Goal: Task Accomplishment & Management: Complete application form

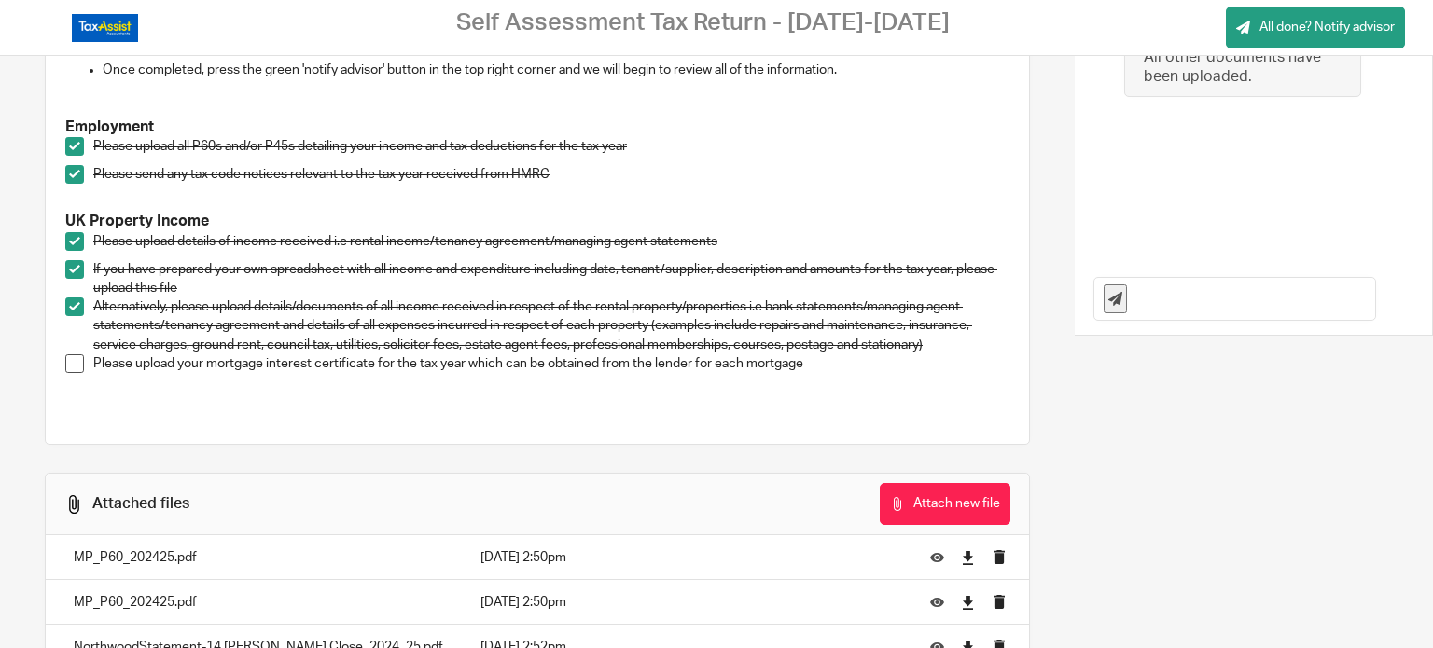
scroll to position [399, 0]
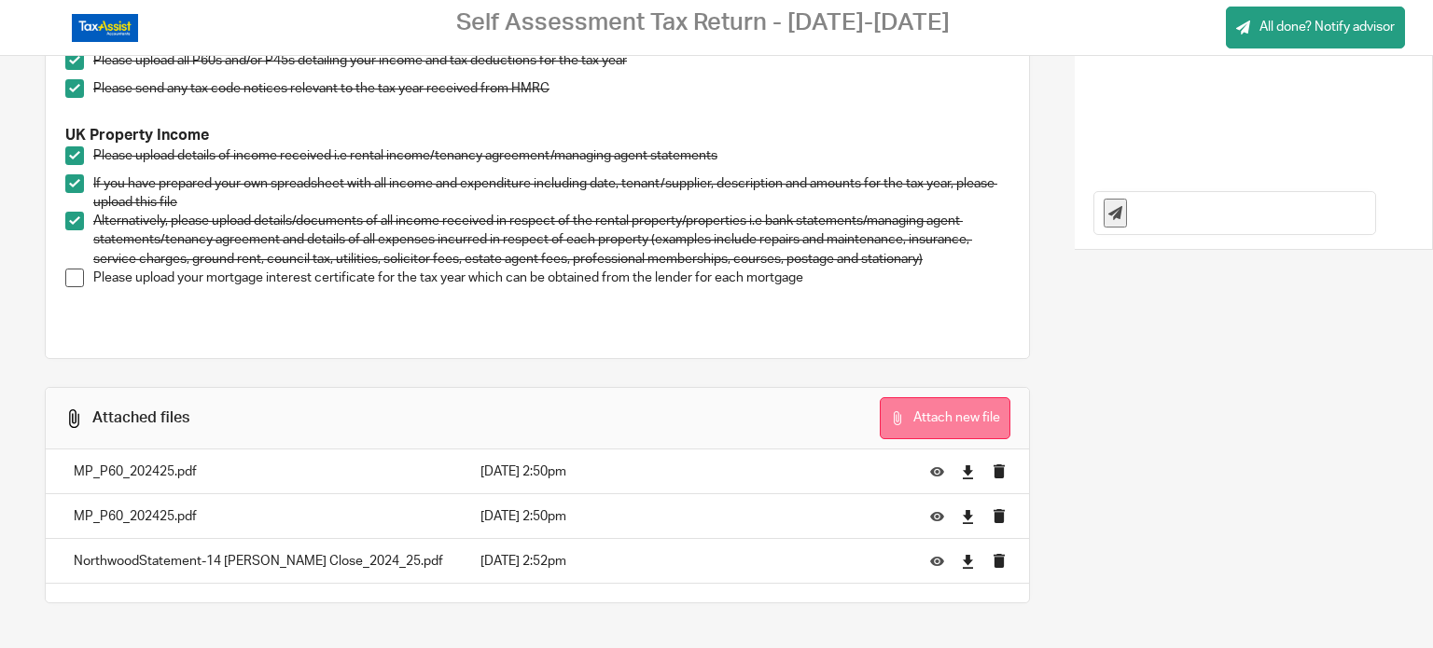
click at [907, 401] on button "Attach new file" at bounding box center [944, 418] width 131 height 42
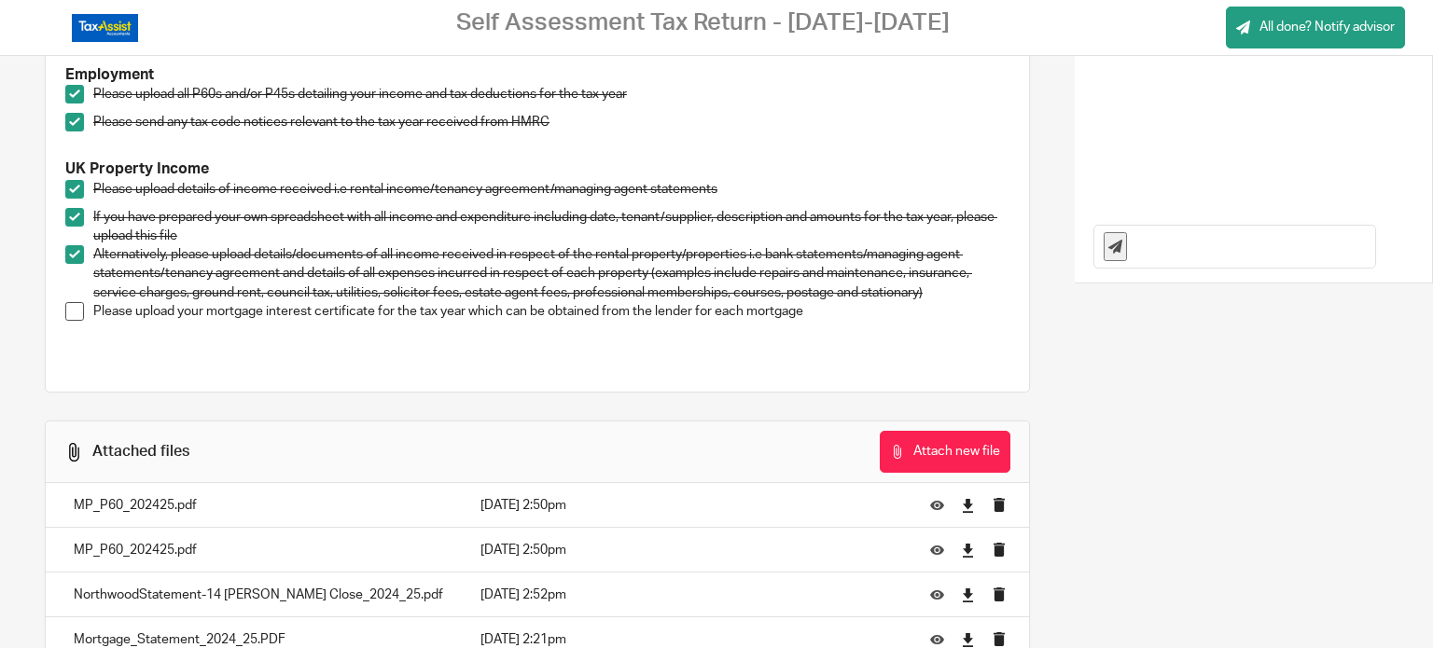
scroll to position [365, 0]
click at [67, 316] on span at bounding box center [74, 312] width 19 height 19
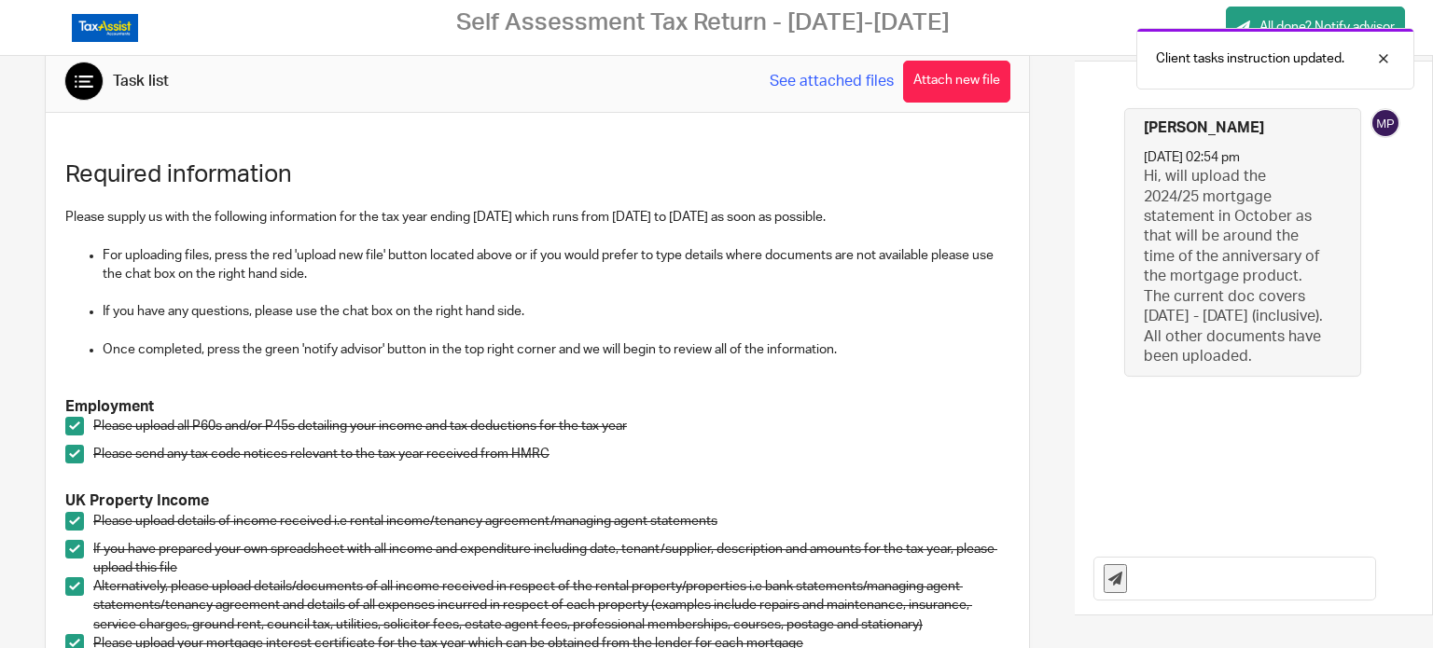
scroll to position [45, 0]
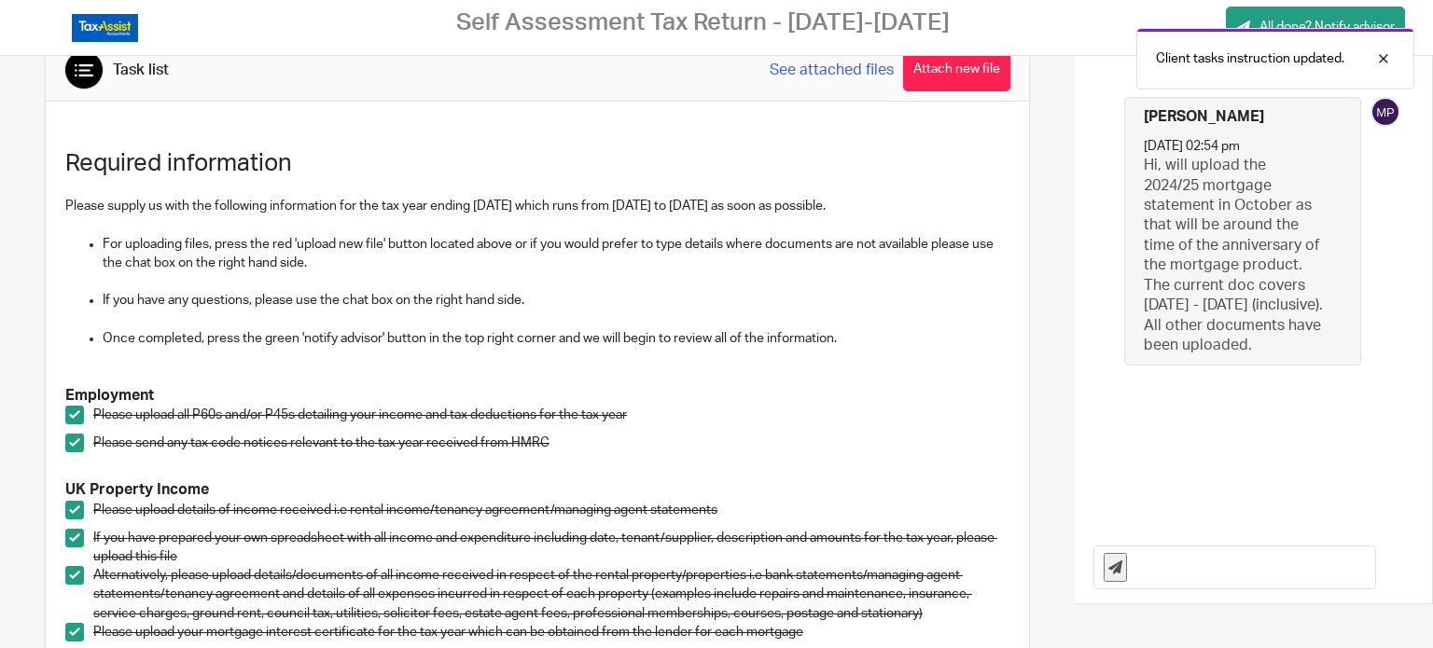
click at [1149, 561] on input "text" at bounding box center [1255, 568] width 238 height 42
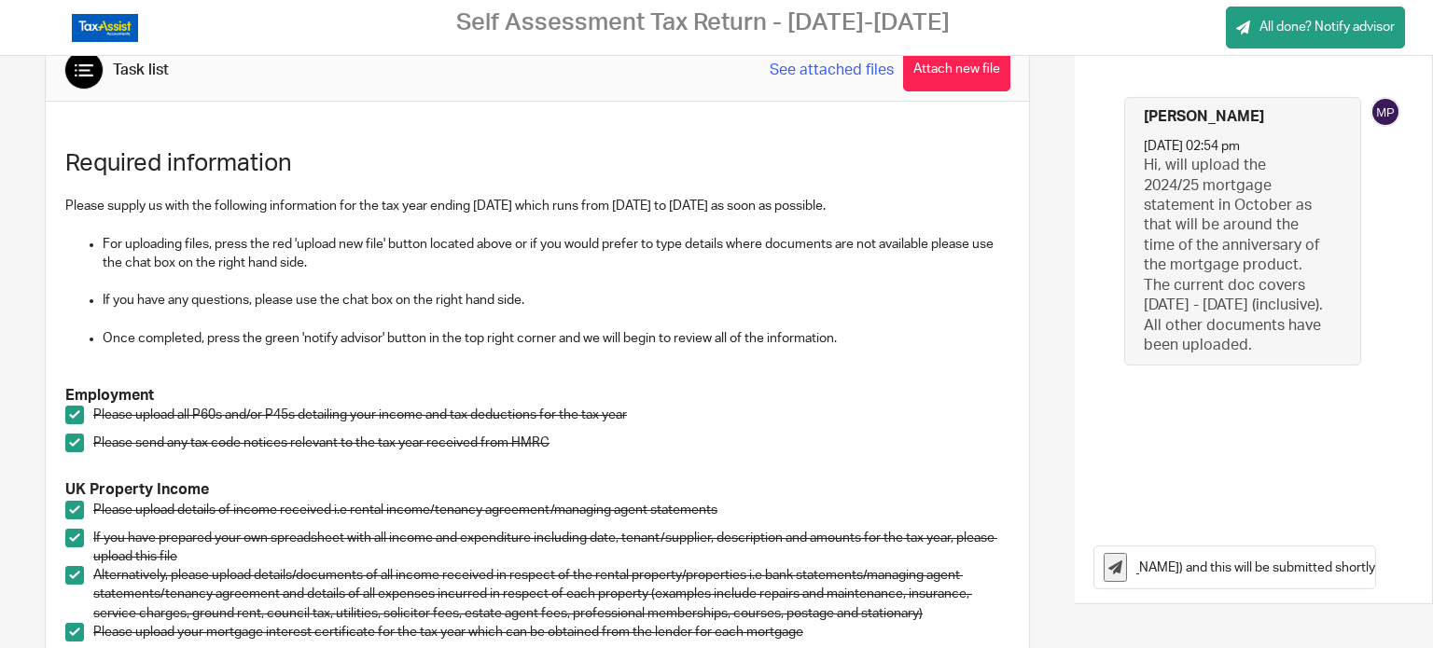
scroll to position [0, 532]
type input "Hi, all documents now included. This submission is linked to my wife's submissi…"
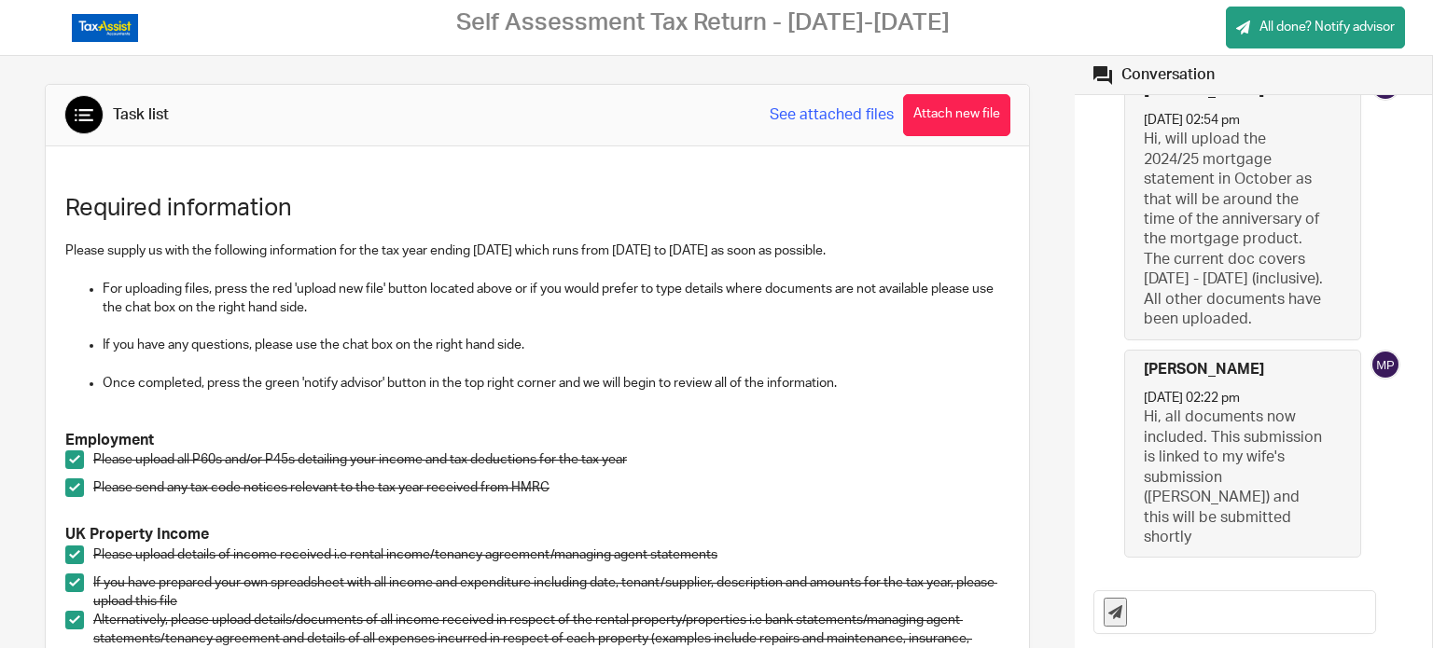
scroll to position [444, 0]
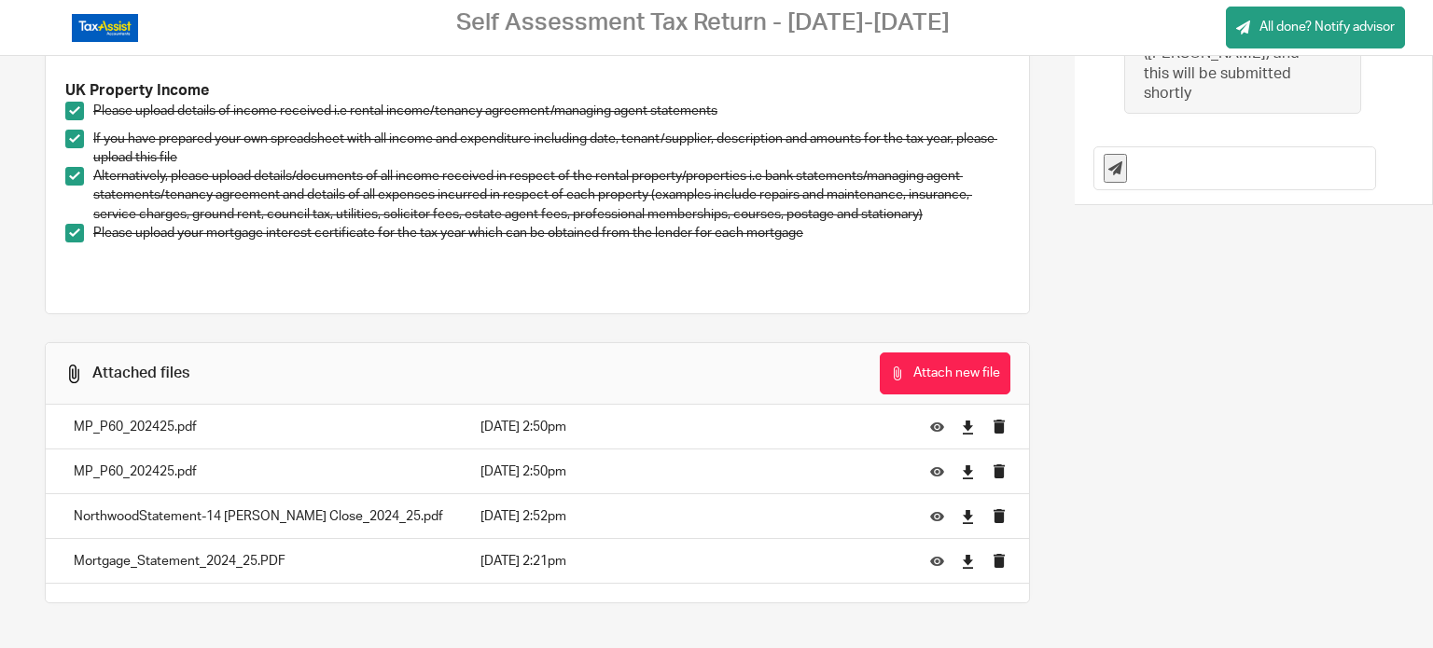
click at [156, 427] on p "MP_P60_202425.pdf" at bounding box center [258, 427] width 369 height 19
click at [930, 421] on icon at bounding box center [937, 427] width 14 height 14
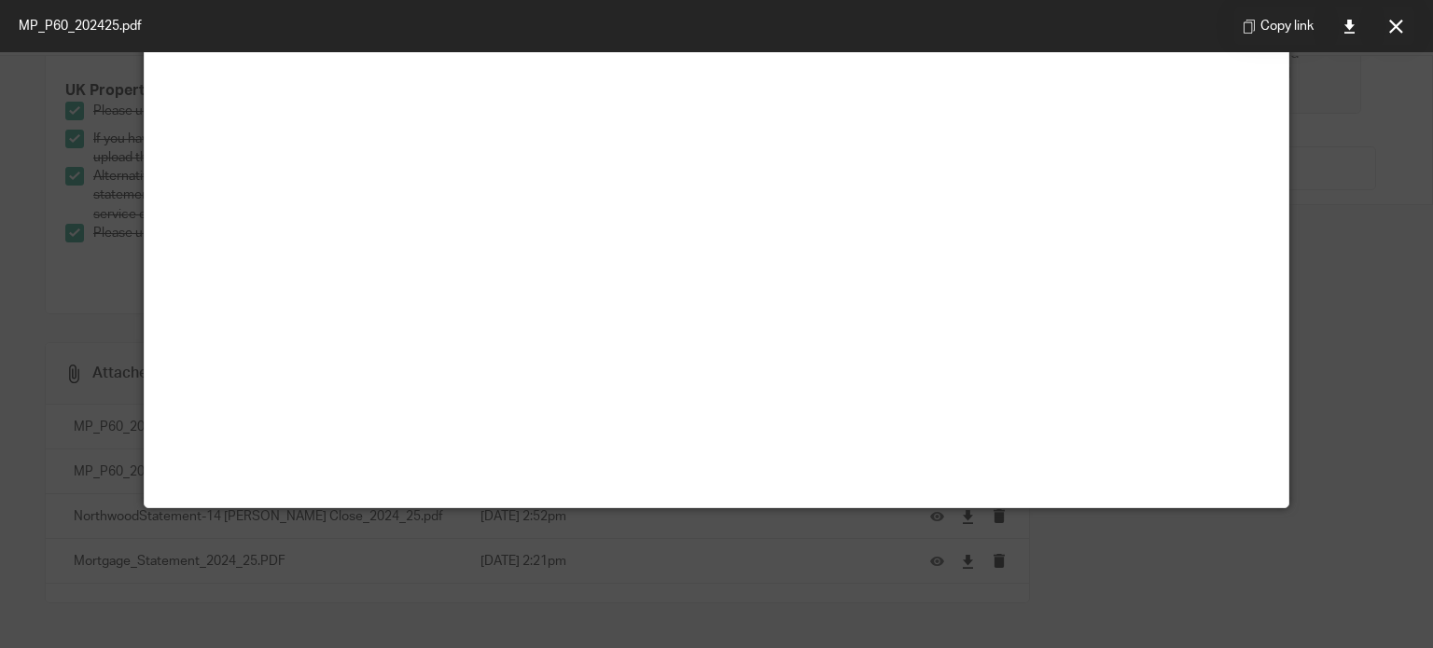
scroll to position [0, 0]
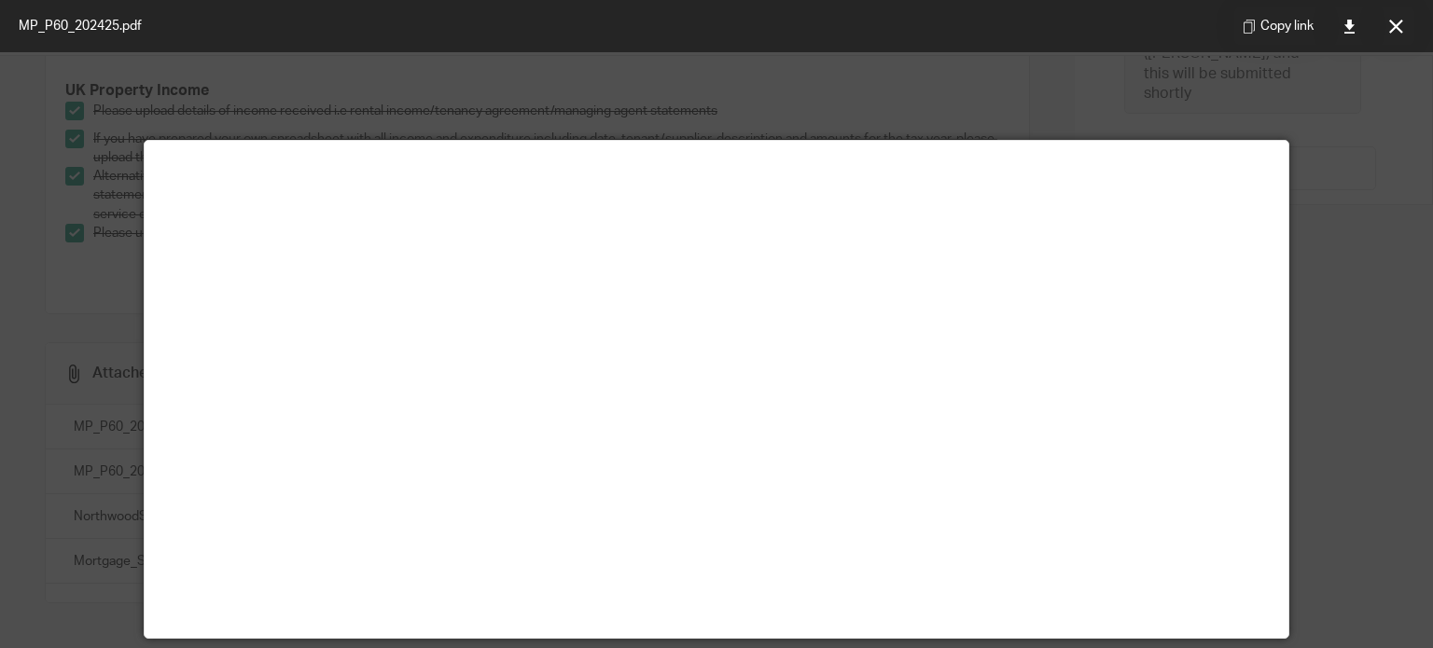
click at [1361, 188] on div at bounding box center [716, 324] width 1433 height 648
click at [1328, 282] on div at bounding box center [716, 324] width 1433 height 648
click at [1402, 28] on icon at bounding box center [1396, 27] width 14 height 14
